Goal: Navigation & Orientation: Find specific page/section

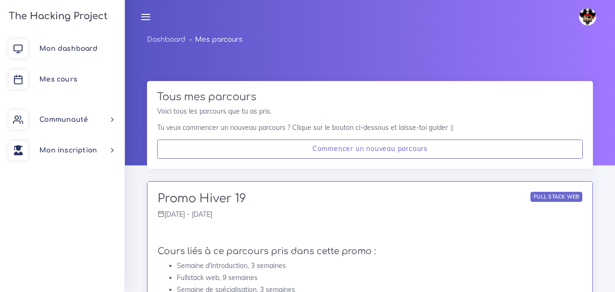
scroll to position [69, 0]
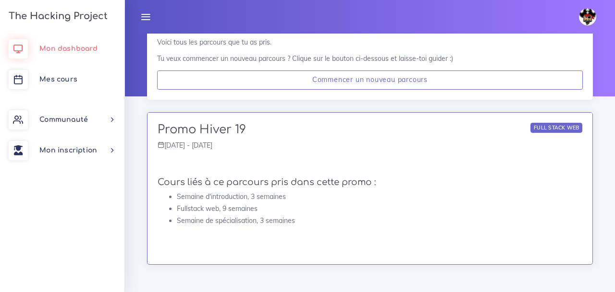
click at [57, 54] on link "Mon dashboard" at bounding box center [62, 49] width 124 height 31
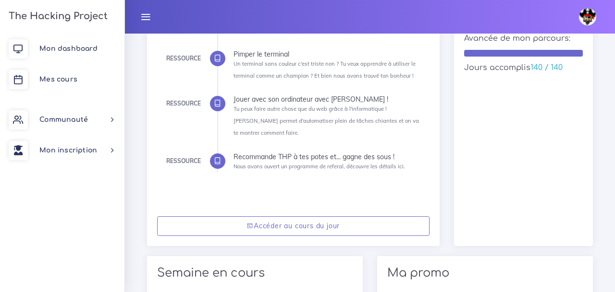
scroll to position [208, 0]
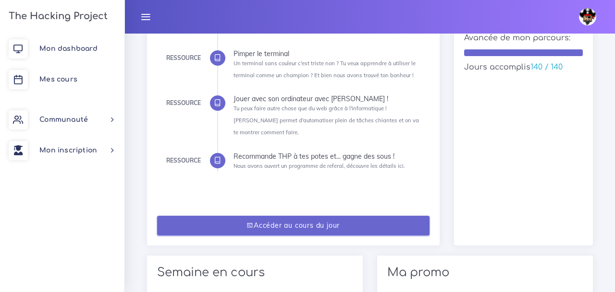
click at [307, 216] on link "Accéder au cours du jour" at bounding box center [293, 226] width 272 height 20
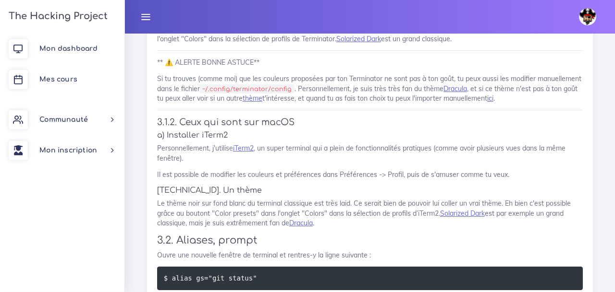
scroll to position [2144, 0]
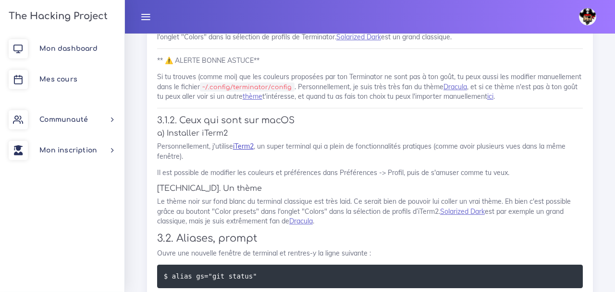
click at [246, 142] on link "iTerm2" at bounding box center [243, 146] width 21 height 9
